Goal: Information Seeking & Learning: Learn about a topic

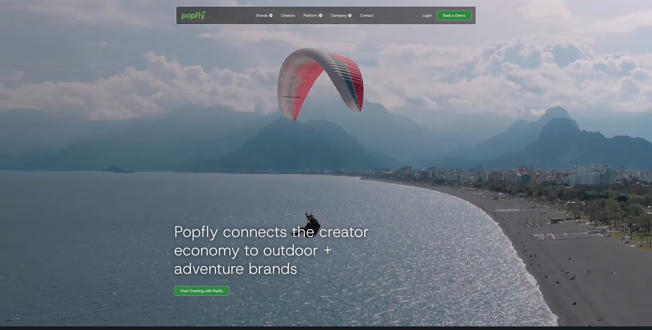
click at [267, 17] on div "Brands" at bounding box center [261, 15] width 11 height 5
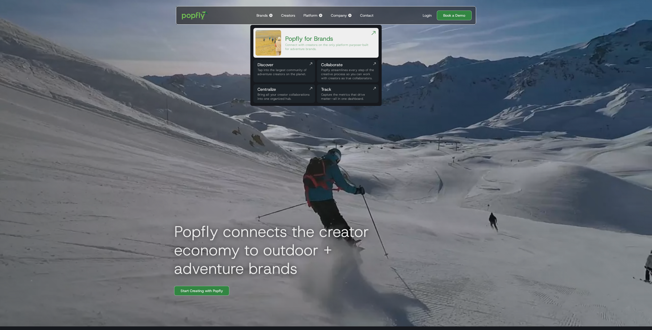
click at [321, 43] on div "Connect with creators on the only platform purpose-built for adventure brands." at bounding box center [327, 47] width 85 height 8
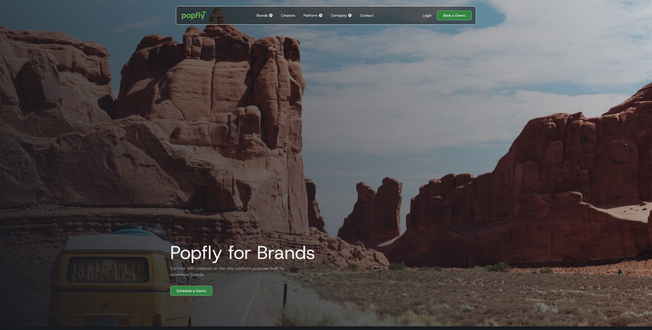
click at [309, 15] on div "Platform" at bounding box center [310, 15] width 14 height 5
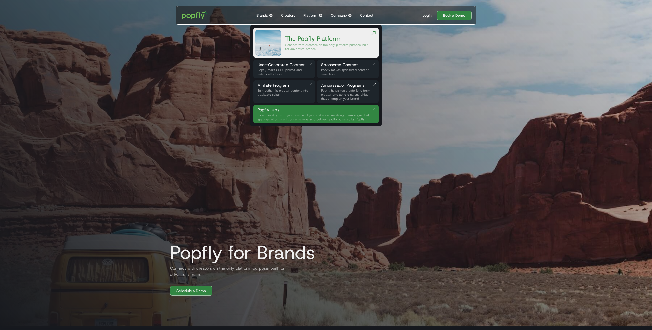
click at [309, 15] on div "Platform" at bounding box center [310, 15] width 14 height 5
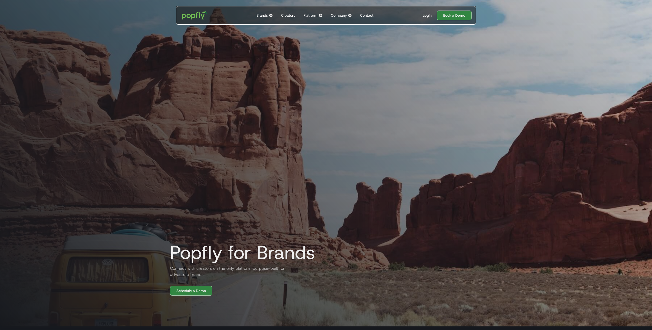
click at [346, 16] on div "Company" at bounding box center [339, 15] width 16 height 5
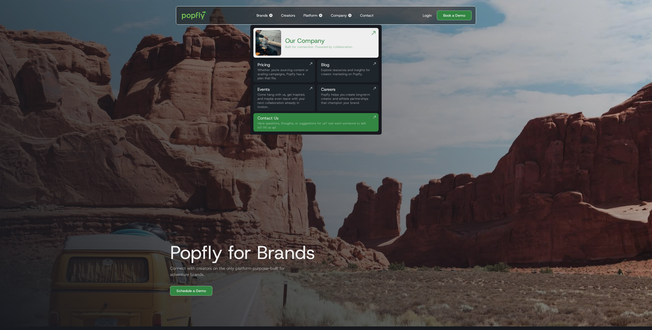
click at [230, 40] on div "Popfly for Brands Connect with creators on the only platform purpose-built for …" at bounding box center [326, 145] width 328 height 299
click at [237, 54] on div "Popfly for Brands Connect with creators on the only platform purpose-built for …" at bounding box center [326, 145] width 328 height 299
click at [212, 70] on div "Popfly for Brands Connect with creators on the only platform purpose-built for …" at bounding box center [326, 145] width 328 height 299
click at [315, 15] on div "Platform" at bounding box center [310, 15] width 14 height 5
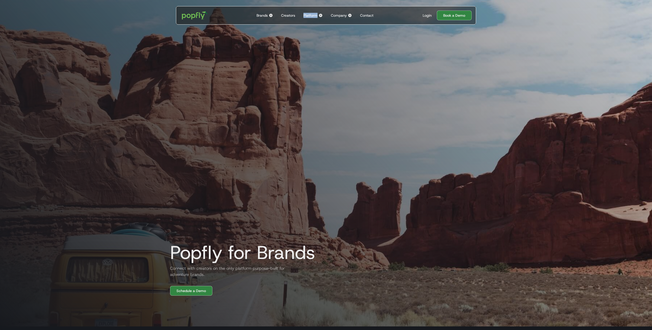
click at [315, 15] on div "Platform" at bounding box center [310, 15] width 14 height 5
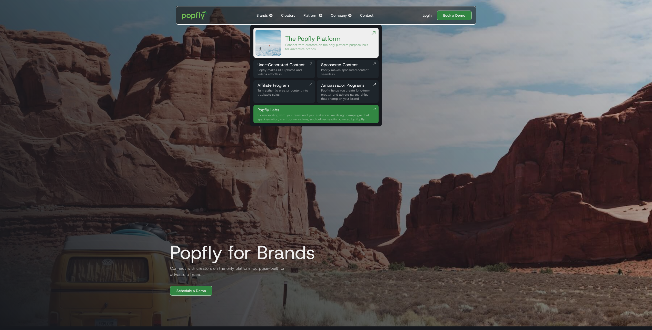
click at [314, 14] on div "Platform" at bounding box center [310, 15] width 14 height 5
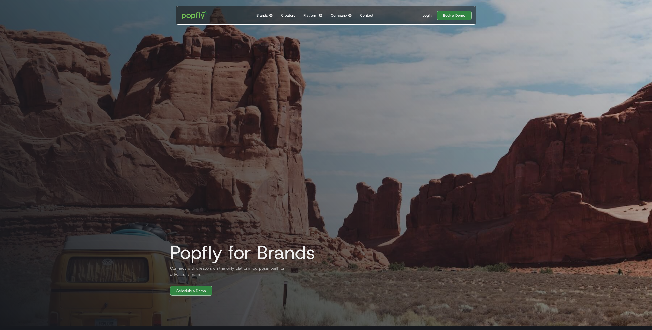
click at [314, 14] on div "Platform" at bounding box center [310, 15] width 14 height 5
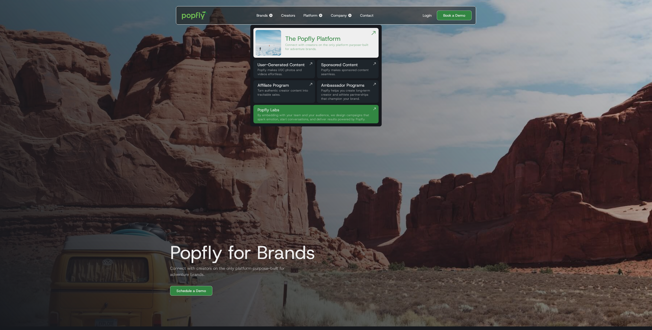
click at [264, 13] on div "Brands" at bounding box center [261, 15] width 11 height 5
click at [263, 14] on div "Brands" at bounding box center [261, 15] width 11 height 5
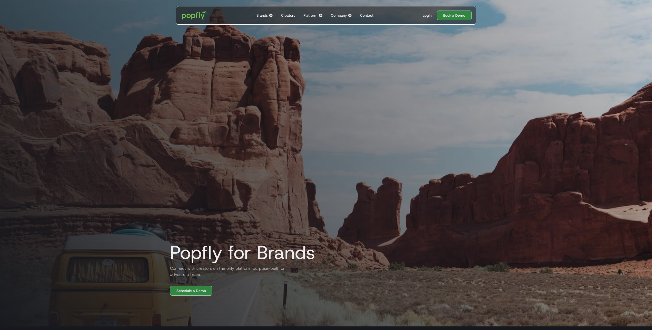
click at [263, 14] on div "Brands" at bounding box center [261, 15] width 11 height 5
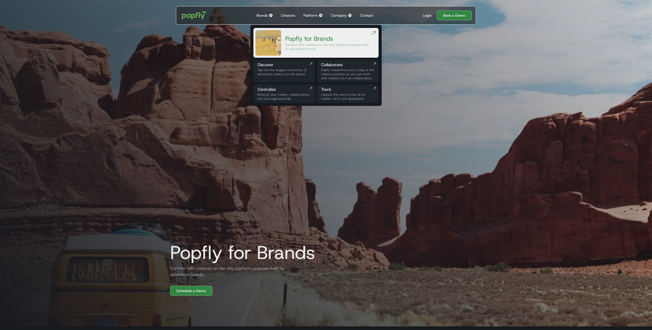
click at [334, 17] on div "Company" at bounding box center [339, 15] width 16 height 5
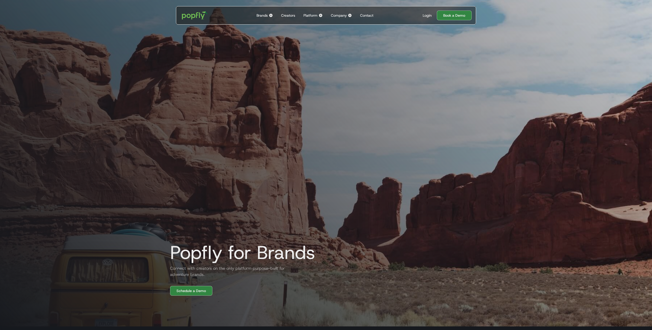
click at [334, 17] on div "Company" at bounding box center [339, 15] width 16 height 5
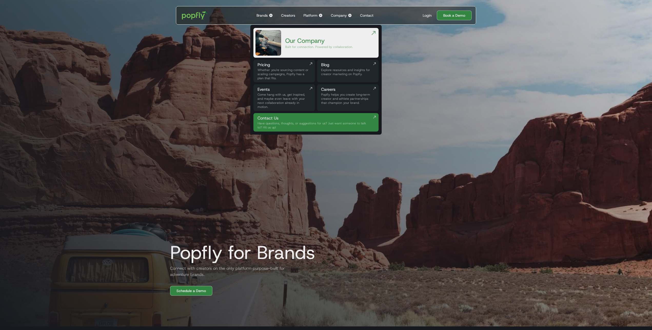
click at [263, 15] on div "Brands" at bounding box center [261, 15] width 11 height 5
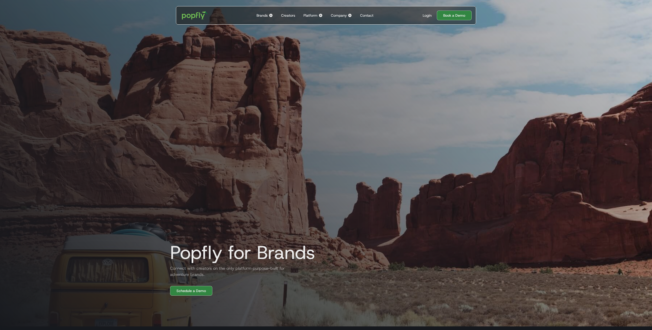
click at [263, 15] on div "Brands" at bounding box center [261, 15] width 11 height 5
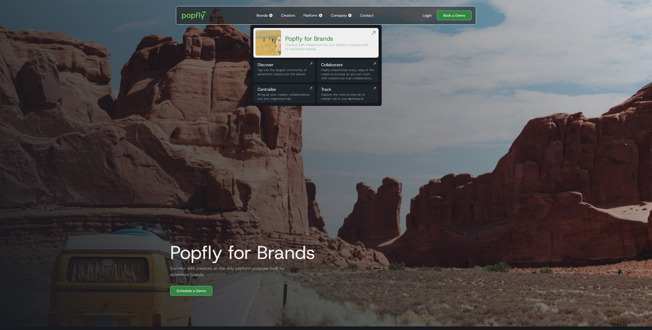
click at [229, 44] on div "Popfly for Brands Connect with creators on the only platform purpose-built for …" at bounding box center [326, 145] width 328 height 299
click at [182, 122] on div "Popfly for Brands Connect with creators on the only platform purpose-built for …" at bounding box center [326, 145] width 328 height 299
click at [95, 166] on div at bounding box center [326, 161] width 652 height 330
click at [223, 59] on div "Popfly for Brands Connect with creators on the only platform purpose-built for …" at bounding box center [326, 145] width 328 height 299
click at [217, 59] on div "Popfly for Brands Connect with creators on the only platform purpose-built for …" at bounding box center [326, 145] width 328 height 299
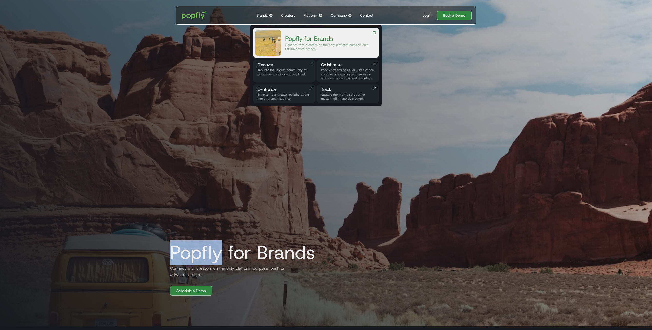
click at [217, 59] on div "Popfly for Brands Connect with creators on the only platform purpose-built for …" at bounding box center [326, 145] width 328 height 299
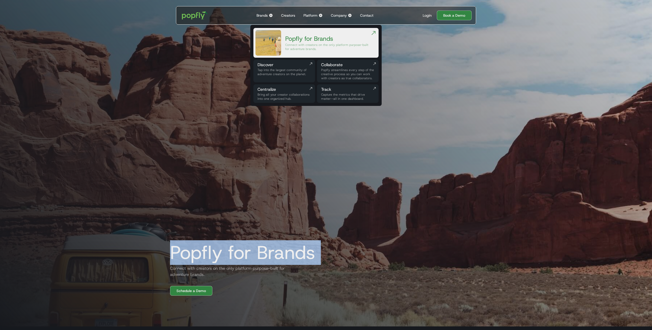
click at [217, 59] on div "Popfly for Brands Connect with creators on the only platform purpose-built for …" at bounding box center [326, 145] width 328 height 299
click at [188, 72] on div "Popfly for Brands Connect with creators on the only platform purpose-built for …" at bounding box center [326, 145] width 328 height 299
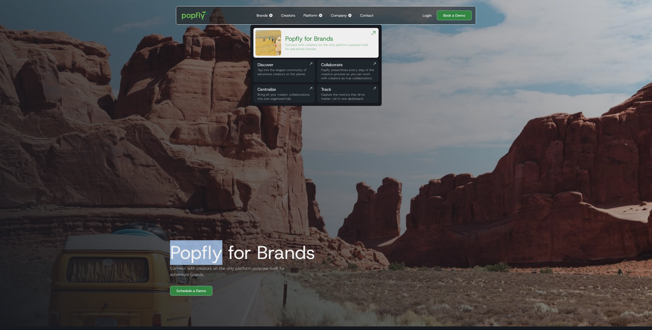
click at [188, 72] on div "Popfly for Brands Connect with creators on the only platform purpose-built for …" at bounding box center [326, 145] width 328 height 299
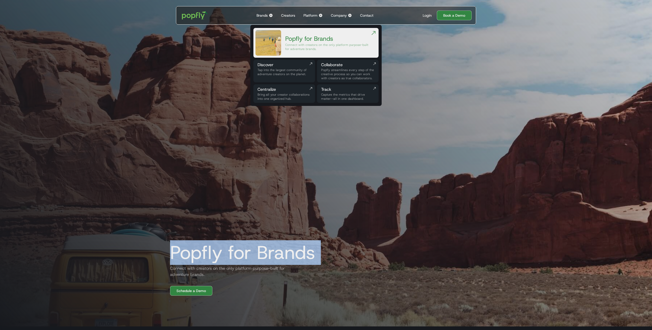
click at [188, 72] on div "Popfly for Brands Connect with creators on the only platform purpose-built for …" at bounding box center [326, 145] width 328 height 299
click at [345, 13] on div "Company" at bounding box center [339, 15] width 16 height 5
click at [341, 19] on div "Company Back to main menu Our Company Built for connection. Powered by collabor…" at bounding box center [341, 15] width 25 height 18
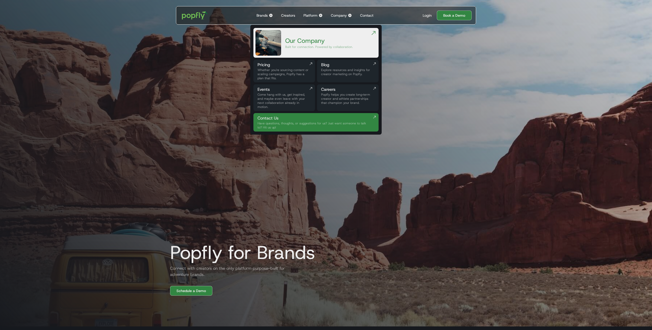
click at [326, 41] on div "Our Company" at bounding box center [319, 41] width 68 height 8
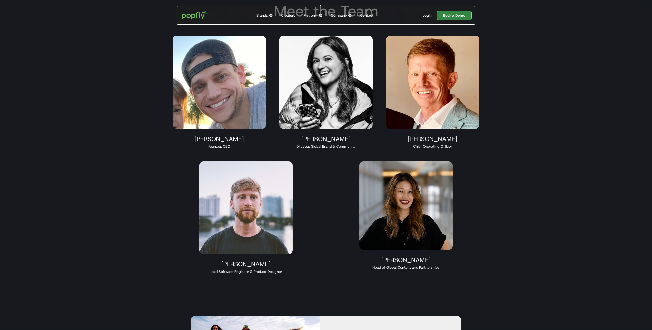
scroll to position [559, 0]
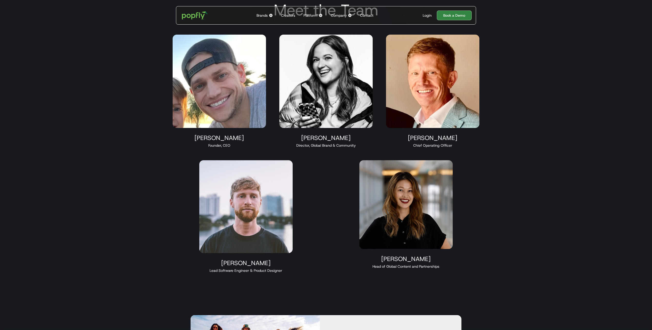
click at [259, 143] on div "Founder, CEO" at bounding box center [219, 145] width 93 height 5
click at [252, 174] on img at bounding box center [245, 206] width 93 height 93
click at [210, 105] on img at bounding box center [219, 81] width 93 height 93
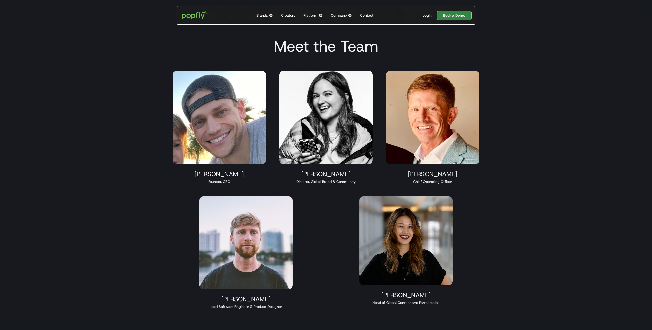
click at [328, 78] on img at bounding box center [325, 117] width 93 height 93
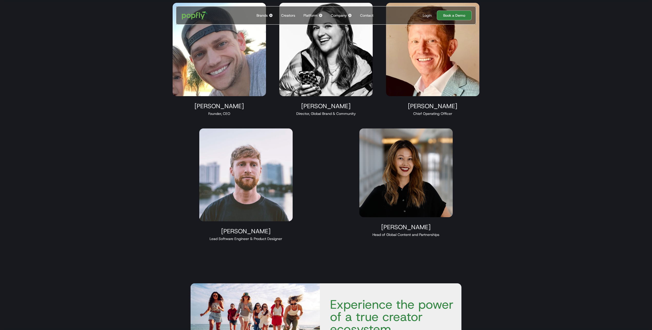
scroll to position [590, 0]
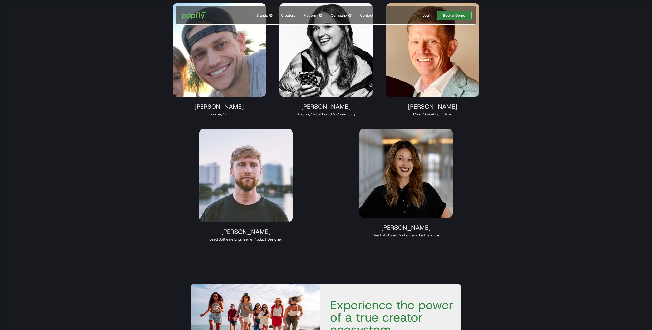
click at [140, 148] on section "Meet the Team Taylor Hoekstra Founder, CEO Maren Hamilton Director, Global Bran…" at bounding box center [326, 110] width 652 height 316
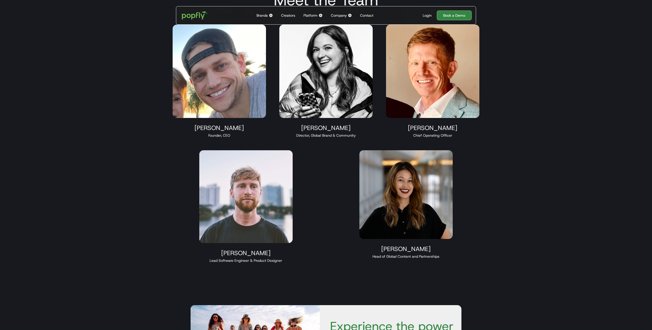
scroll to position [560, 0]
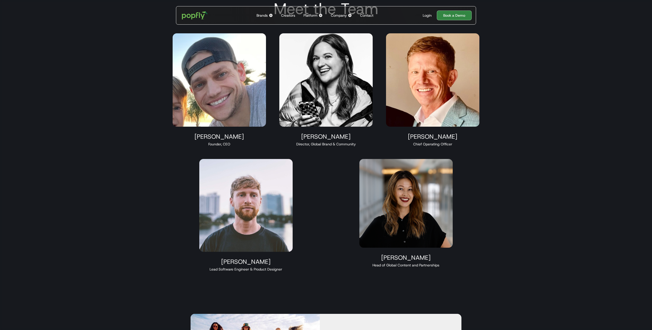
click at [331, 222] on div "Taylor Hoekstra Founder, CEO Maren Hamilton Director, Global Brand & Community …" at bounding box center [326, 152] width 320 height 251
click at [551, 54] on section "Meet the Team Taylor Hoekstra Founder, CEO Maren Hamilton Director, Global Bran…" at bounding box center [326, 140] width 652 height 316
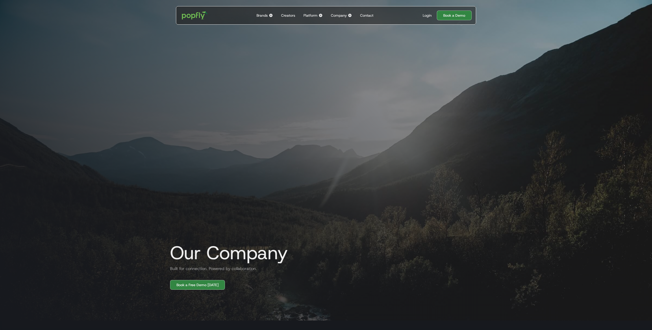
scroll to position [5, 0]
click at [370, 16] on div "Contact" at bounding box center [366, 15] width 13 height 5
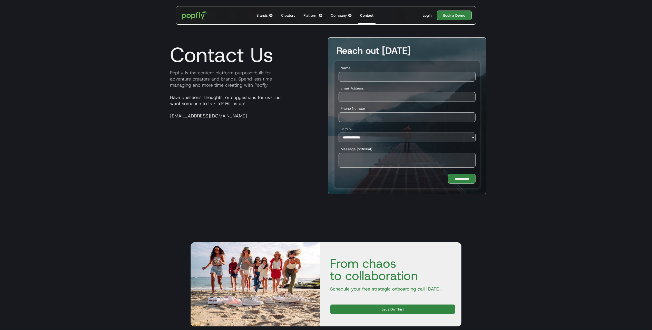
click at [338, 15] on div "Company" at bounding box center [339, 15] width 16 height 5
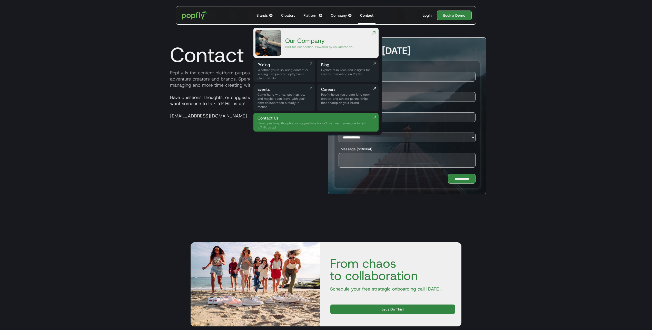
click at [282, 93] on div "Come hang with us, get inspired, and maybe even leave with your next collaborat…" at bounding box center [283, 101] width 53 height 16
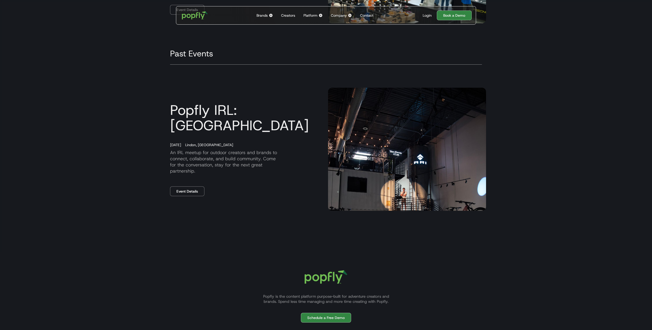
scroll to position [406, 0]
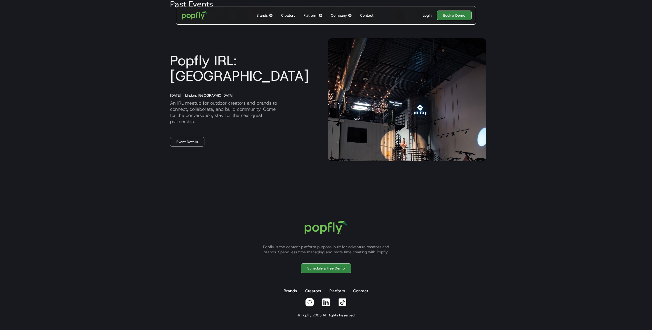
click at [244, 130] on div "Popfly IRL: [GEOGRAPHIC_DATA] [DATE] [GEOGRAPHIC_DATA], [GEOGRAPHIC_DATA] An IR…" at bounding box center [245, 100] width 158 height 94
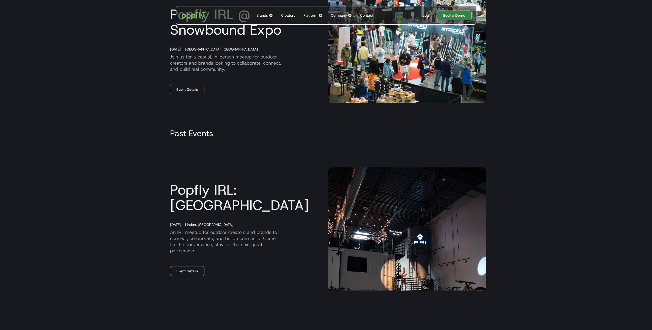
scroll to position [274, 0]
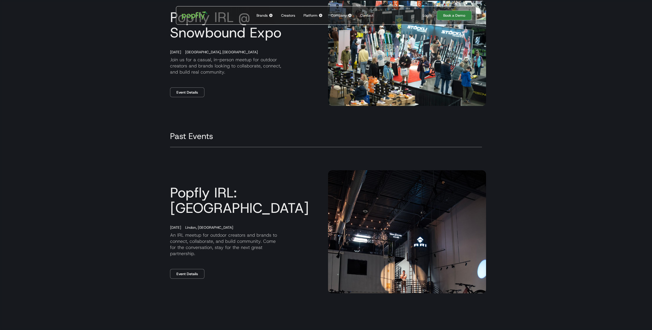
click at [155, 152] on section "Upcoming Events Popfly @ Outdoor Media Summit [DATE][GEOGRAPHIC_DATA], [GEOGRAP…" at bounding box center [326, 66] width 652 height 536
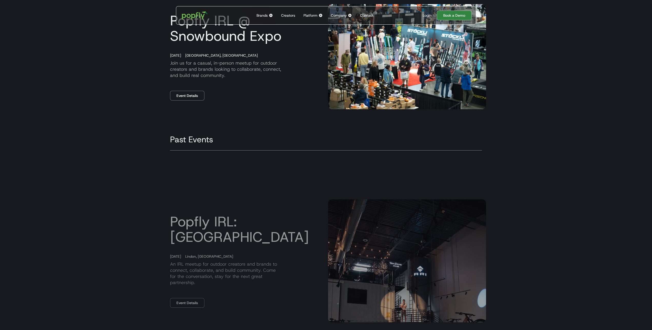
scroll to position [370, 0]
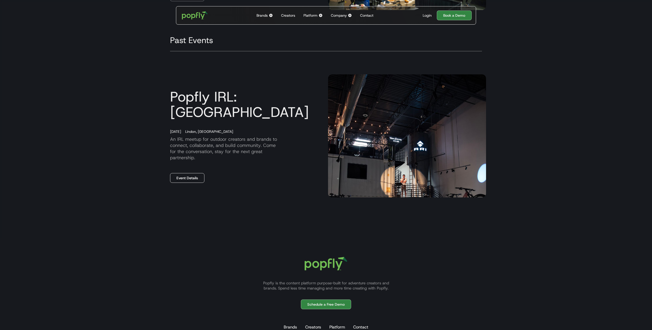
click at [188, 177] on link "Event Details" at bounding box center [187, 178] width 34 height 10
click at [184, 173] on link "Event Details" at bounding box center [187, 178] width 34 height 10
click at [184, 174] on link "Event Details" at bounding box center [187, 178] width 34 height 10
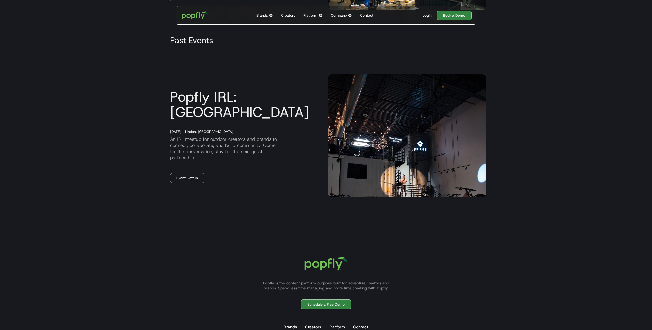
click at [184, 173] on link "Event Details" at bounding box center [187, 178] width 34 height 10
click at [344, 17] on div "Company" at bounding box center [339, 15] width 16 height 5
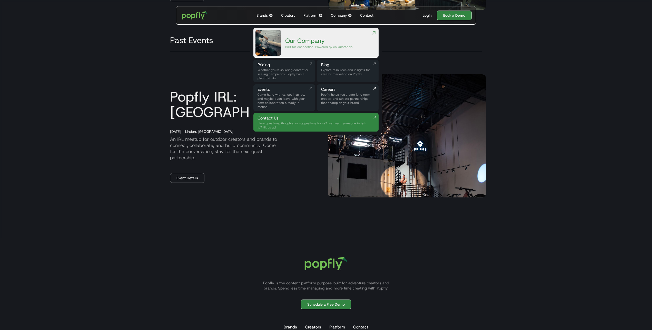
click at [263, 16] on div "Brands" at bounding box center [261, 15] width 11 height 5
click at [271, 15] on img at bounding box center [271, 15] width 4 height 4
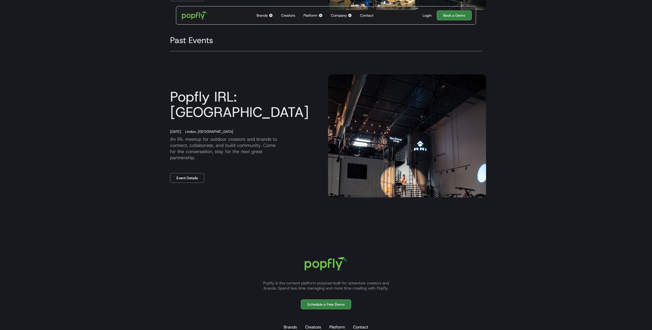
click at [271, 15] on img at bounding box center [271, 15] width 4 height 4
